Goal: Task Accomplishment & Management: Complete application form

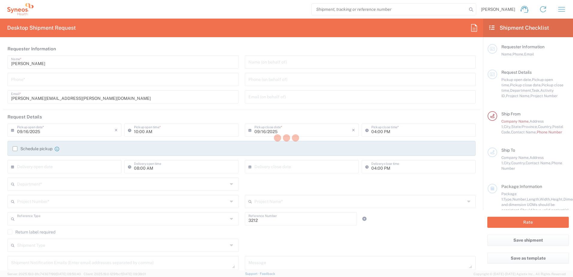
type input "Department"
type input "[US_STATE]"
type input "[GEOGRAPHIC_DATA]"
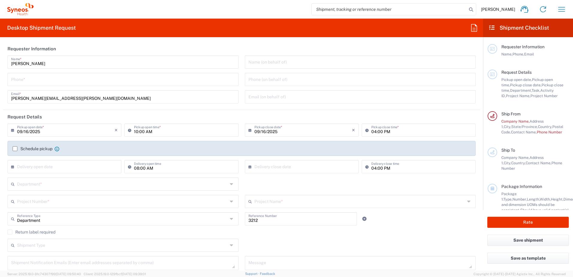
type input "Syneos Health, LLC-[GEOGRAPHIC_DATA] [GEOGRAPHIC_DATA] [GEOGRAPHIC_DATA]"
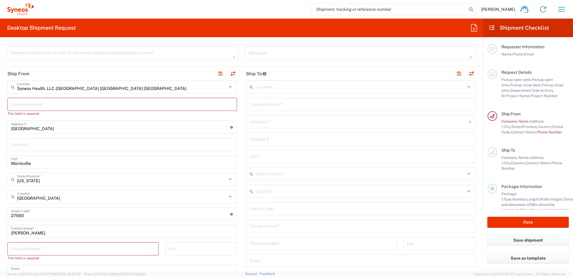
scroll to position [180, 0]
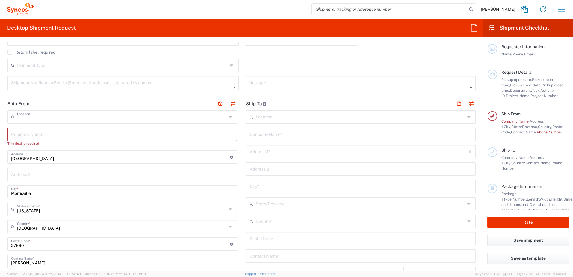
click at [217, 117] on input "text" at bounding box center [121, 116] width 209 height 10
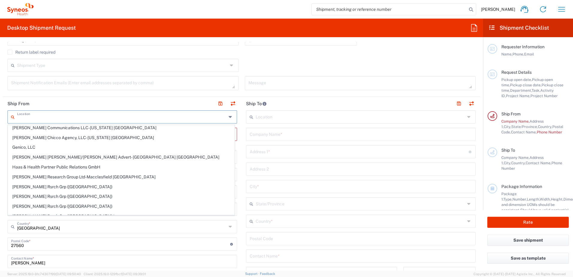
scroll to position [0, 0]
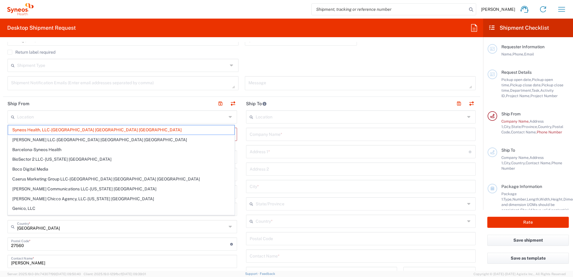
click at [273, 63] on div "Shipment Type Batch Regular" at bounding box center [241, 67] width 474 height 17
type input "Syneos Health, LLC-[GEOGRAPHIC_DATA] [GEOGRAPHIC_DATA] [GEOGRAPHIC_DATA]"
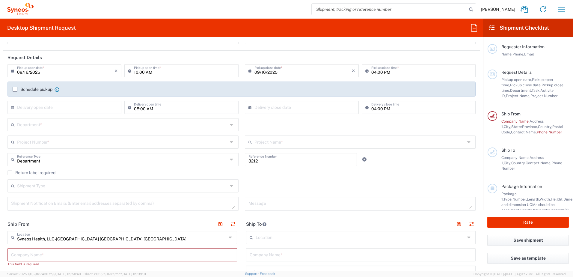
scroll to position [60, 0]
drag, startPoint x: 219, startPoint y: 12, endPoint x: 276, endPoint y: 75, distance: 85.6
click at [219, 12] on div "[PERSON_NAME] Home Shipment estimator Shipment tracking Desktop shipment reques…" at bounding box center [302, 9] width 537 height 14
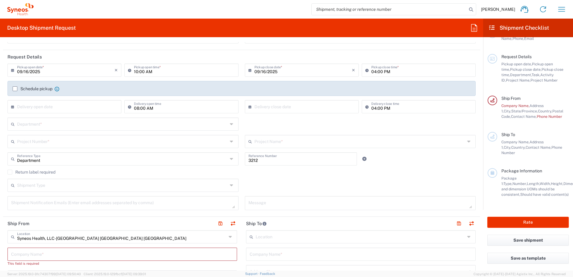
drag, startPoint x: 526, startPoint y: 195, endPoint x: 499, endPoint y: 173, distance: 34.8
click at [499, 173] on div "Package Information Package 1: Type, Number, Length, Width, Height, Dimension, …" at bounding box center [533, 182] width 72 height 29
copy div "Package 1: Type, Number, Length, Width, Height, Dimension, Weight, Weight and d…"
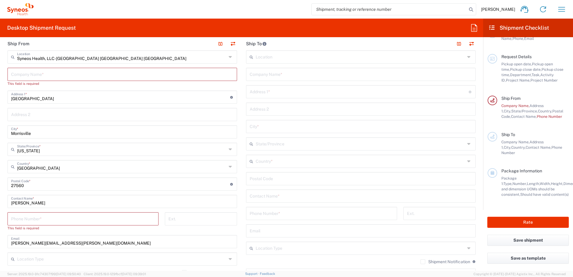
scroll to position [270, 0]
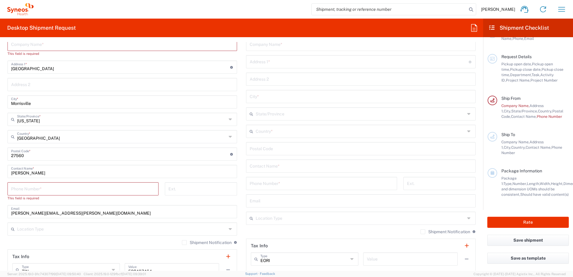
drag, startPoint x: 259, startPoint y: 7, endPoint x: 315, endPoint y: 84, distance: 94.9
click at [259, 7] on div "[PERSON_NAME] Home Shipment estimator Shipment tracking Desktop shipment reques…" at bounding box center [302, 9] width 537 height 14
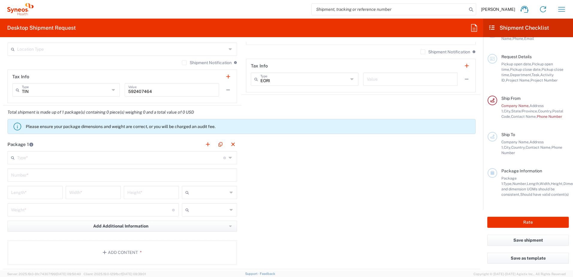
scroll to position [479, 0]
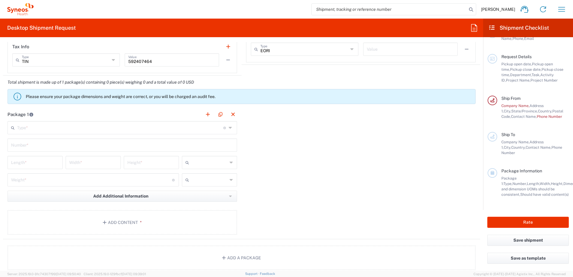
drag, startPoint x: 80, startPoint y: 116, endPoint x: 105, endPoint y: 138, distance: 34.1
click at [80, 116] on header "Package 1" at bounding box center [122, 114] width 238 height 13
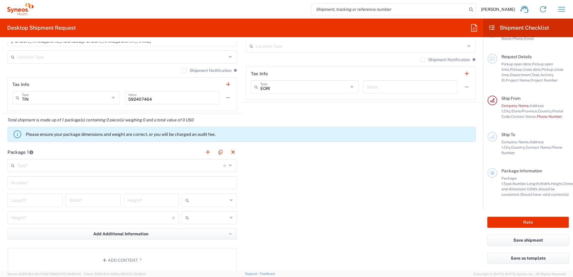
scroll to position [449, 0]
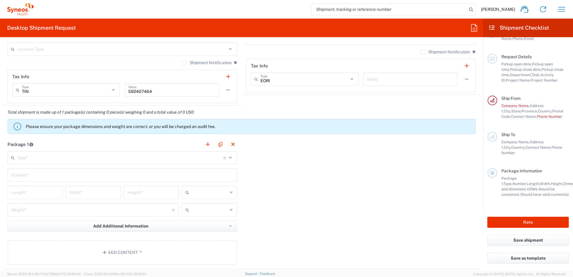
click at [228, 157] on icon at bounding box center [230, 158] width 5 height 10
